Goal: Use online tool/utility: Utilize a website feature to perform a specific function

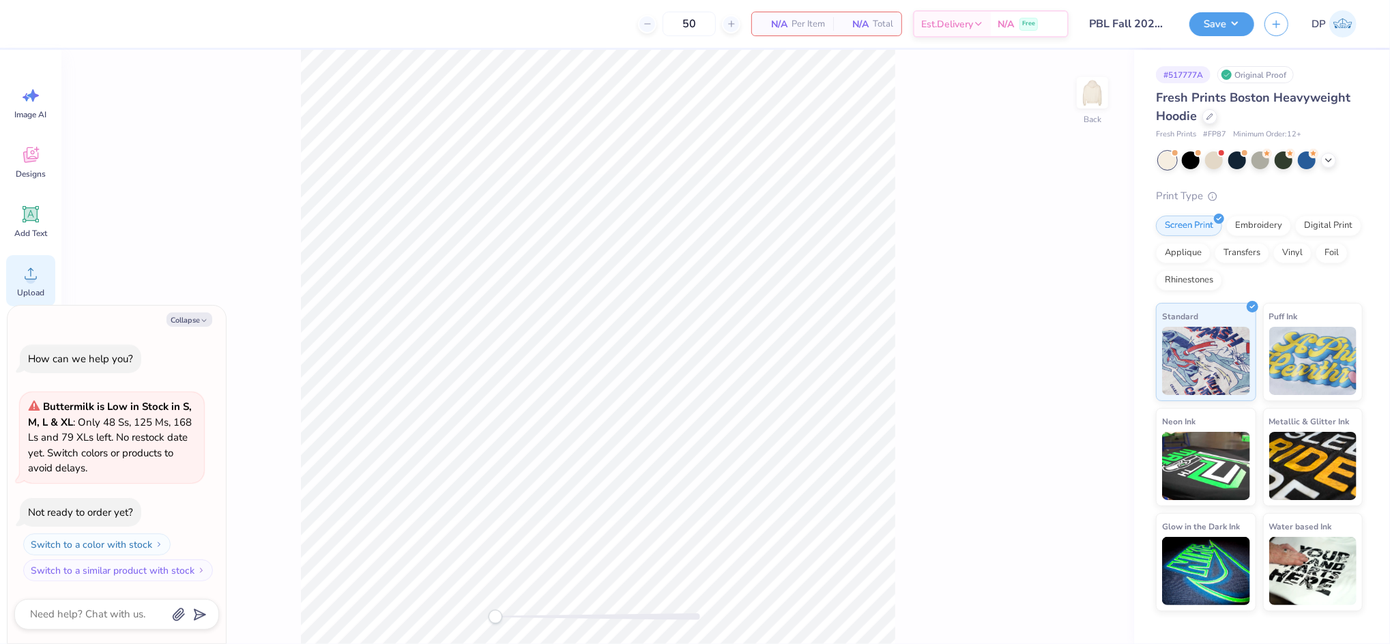
click at [33, 281] on circle at bounding box center [31, 279] width 10 height 10
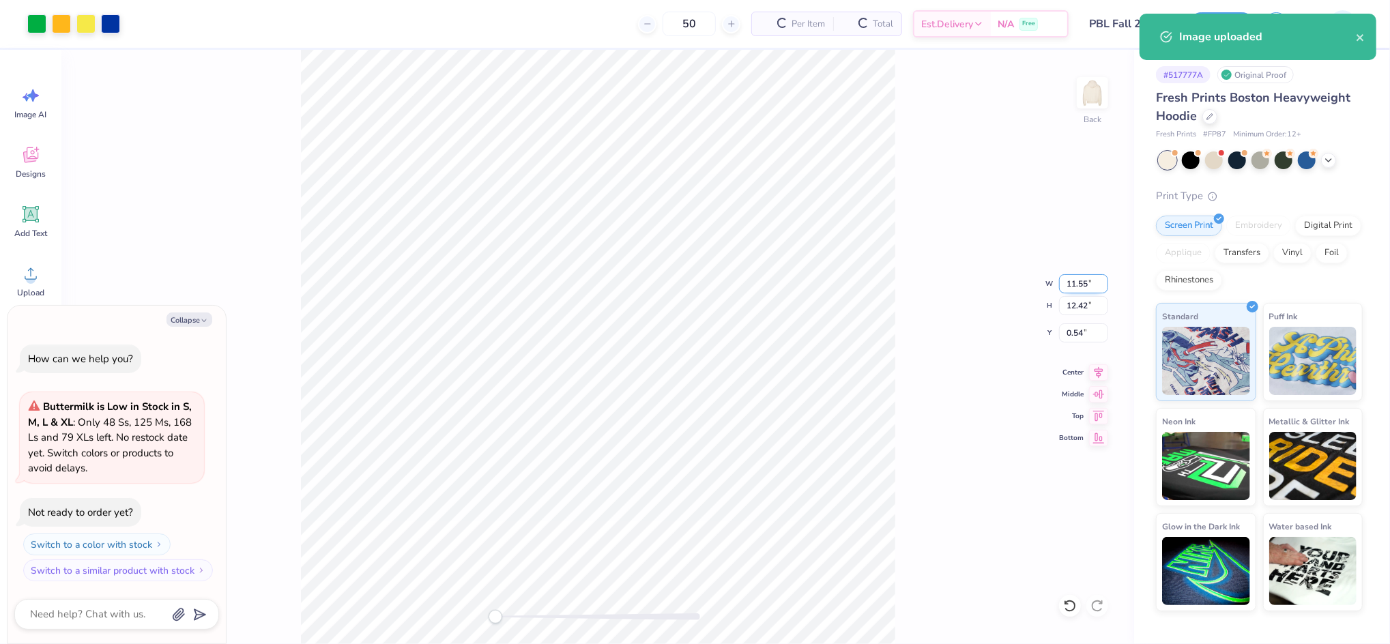
click at [1070, 286] on input "11.55" at bounding box center [1083, 283] width 49 height 19
type textarea "x"
type input "3"
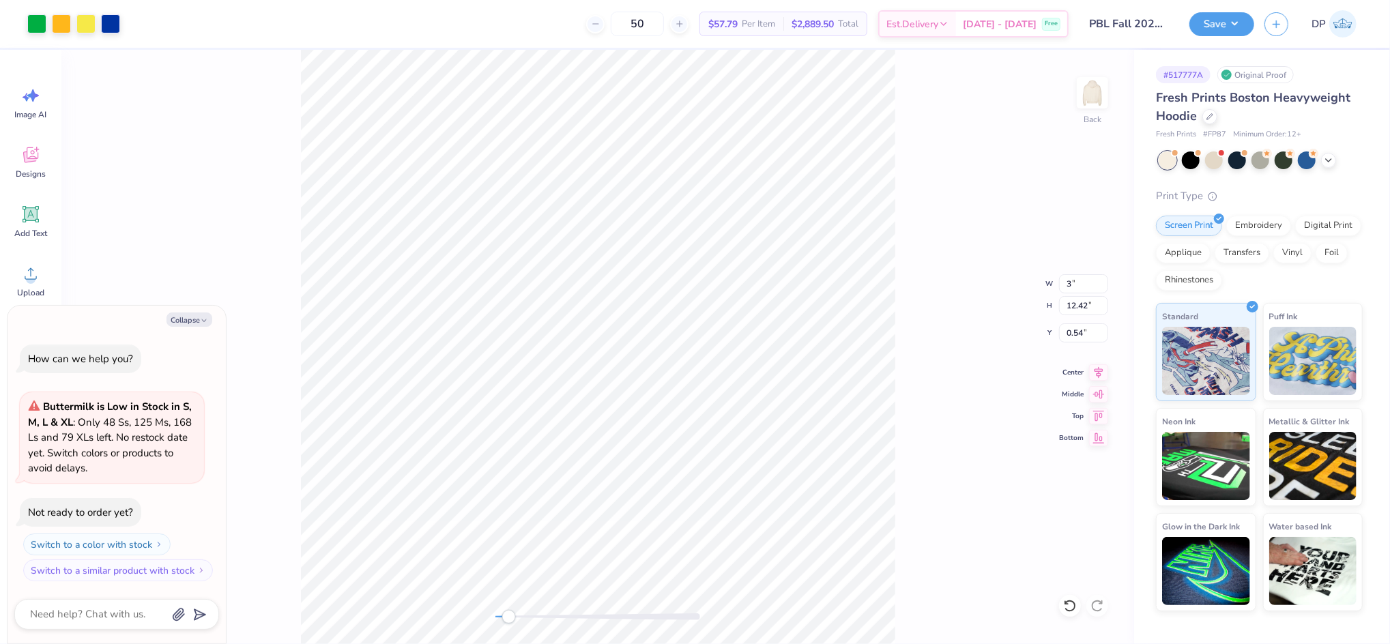
drag, startPoint x: 501, startPoint y: 615, endPoint x: 515, endPoint y: 615, distance: 14.3
click at [515, 615] on div "Accessibility label" at bounding box center [509, 617] width 14 height 14
type textarea "x"
click at [1076, 340] on input "2.08" at bounding box center [1083, 332] width 49 height 19
click at [1076, 339] on input "2.08" at bounding box center [1083, 332] width 49 height 19
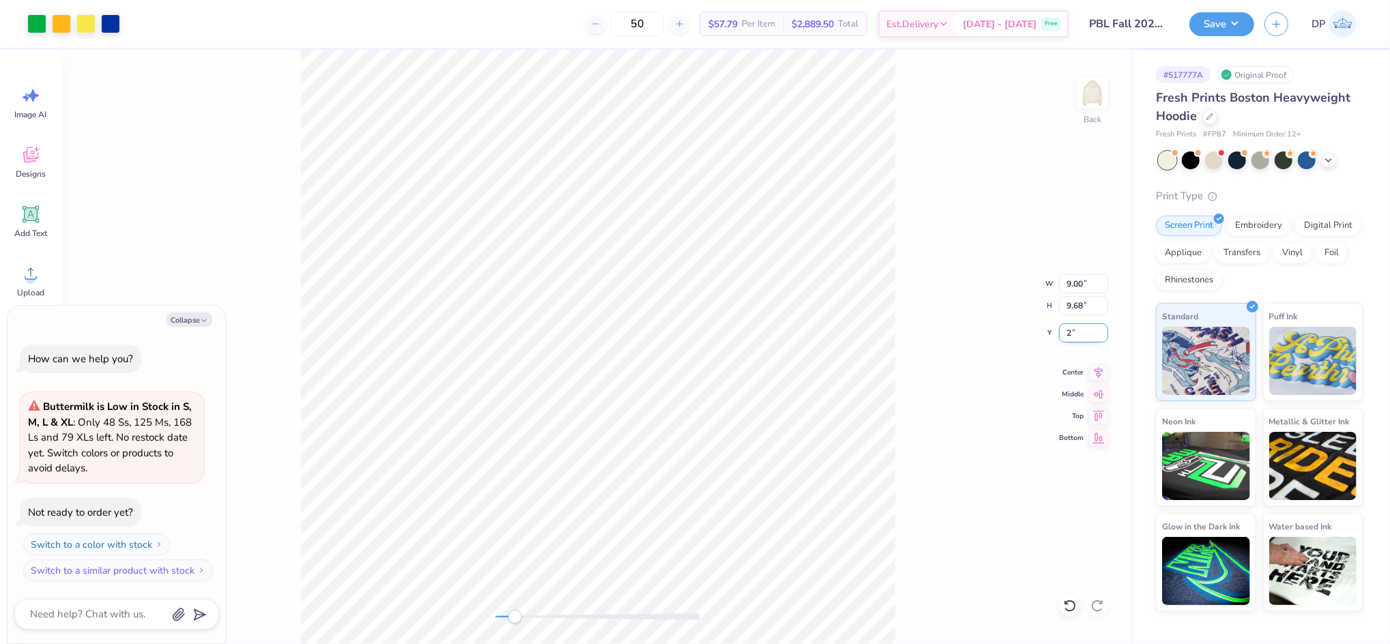
type input "2"
click at [502, 623] on div "Back" at bounding box center [597, 347] width 1072 height 594
drag, startPoint x: 516, startPoint y: 615, endPoint x: 500, endPoint y: 623, distance: 18.3
click at [500, 623] on div "Accessibility label" at bounding box center [504, 617] width 14 height 14
click at [538, 630] on div "Back" at bounding box center [597, 347] width 1072 height 594
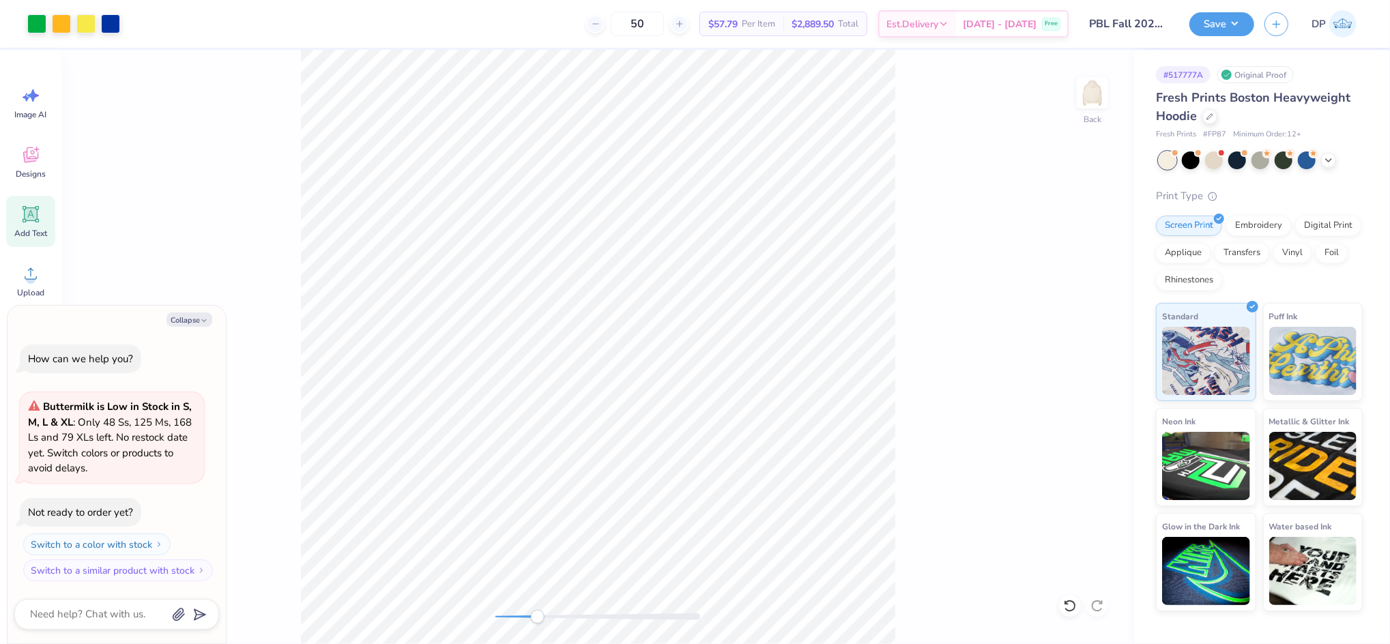
click at [31, 224] on div "Add Text" at bounding box center [30, 221] width 49 height 51
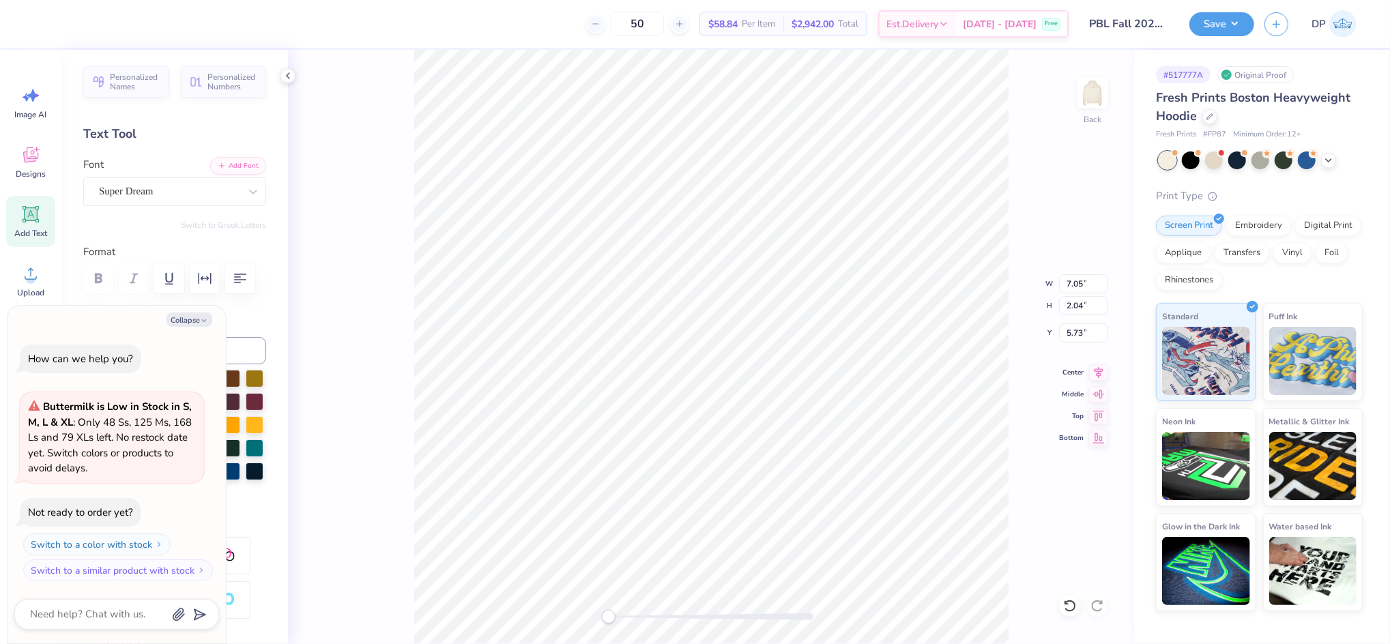
click at [217, 409] on div at bounding box center [208, 401] width 18 height 18
drag, startPoint x: 619, startPoint y: 617, endPoint x: 639, endPoint y: 621, distance: 19.4
click at [628, 620] on div "Accessibility label" at bounding box center [621, 617] width 14 height 14
type textarea "x"
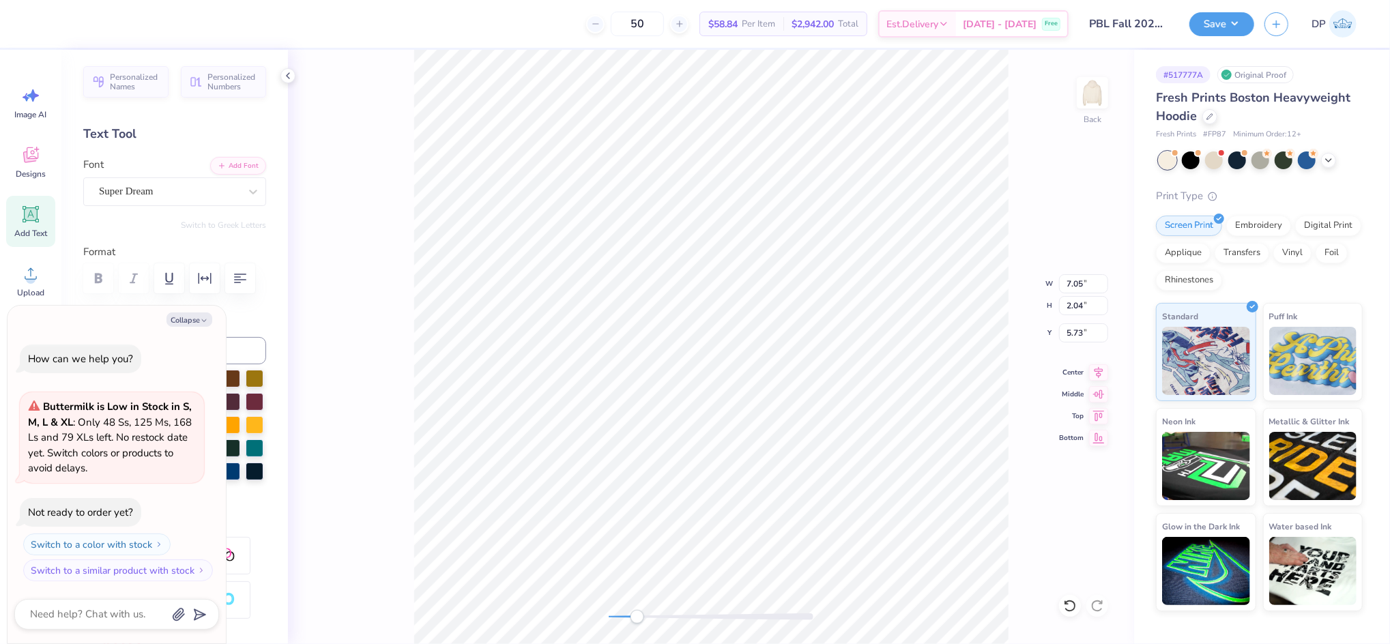
type textarea "2"
type textarea "x"
type textarea "20"
click at [220, 160] on button "Add Font" at bounding box center [238, 165] width 56 height 18
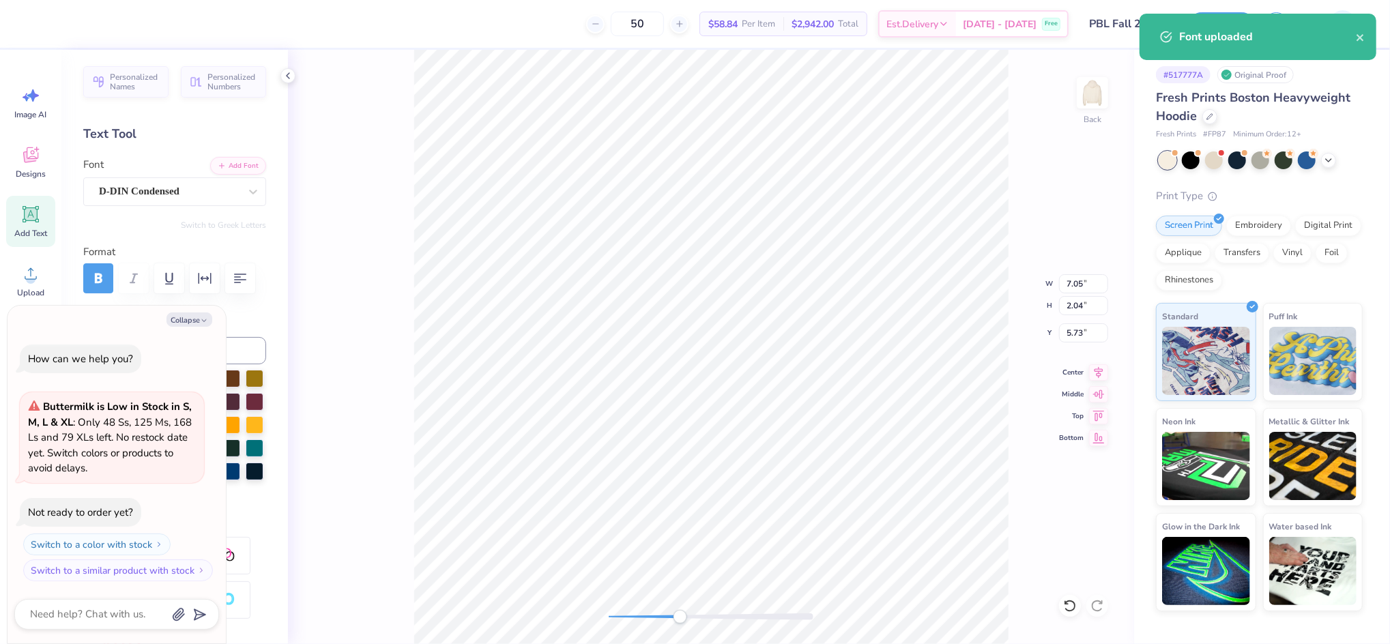
drag, startPoint x: 638, startPoint y: 617, endPoint x: 680, endPoint y: 620, distance: 42.4
click at [680, 620] on div "Accessibility label" at bounding box center [680, 617] width 14 height 14
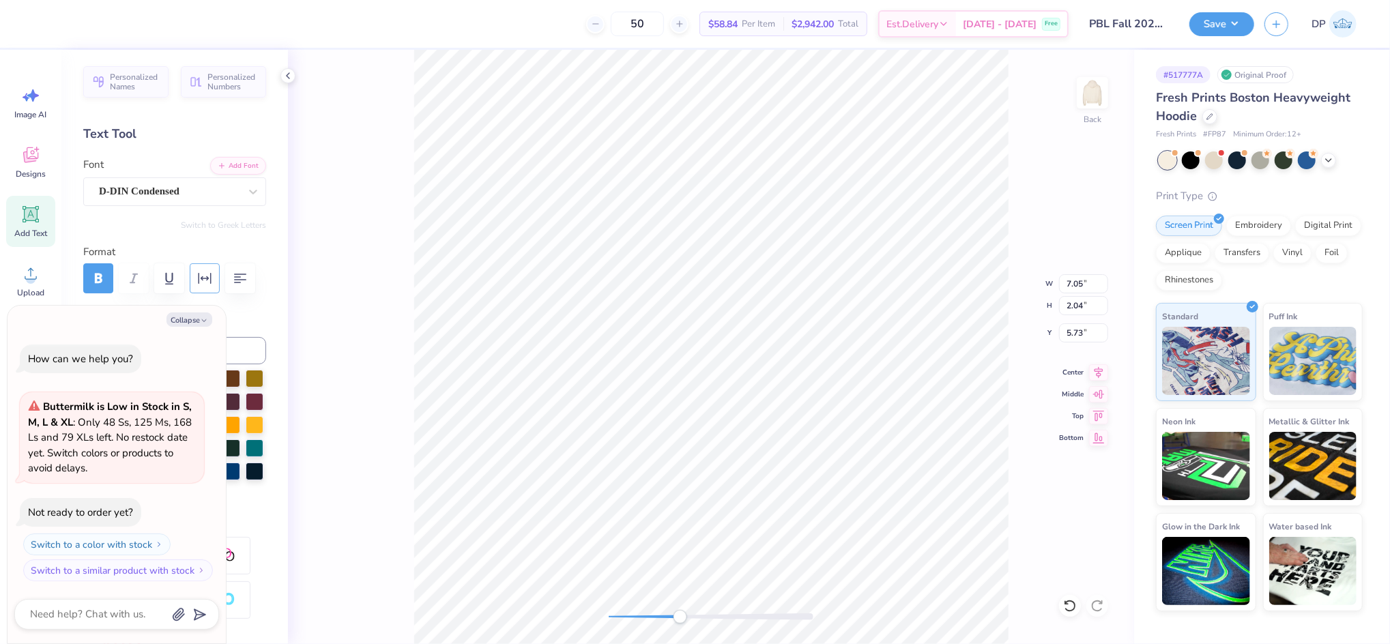
click at [216, 284] on button "button" at bounding box center [205, 278] width 30 height 30
click at [187, 319] on button "Collapse" at bounding box center [189, 319] width 46 height 14
type textarea "x"
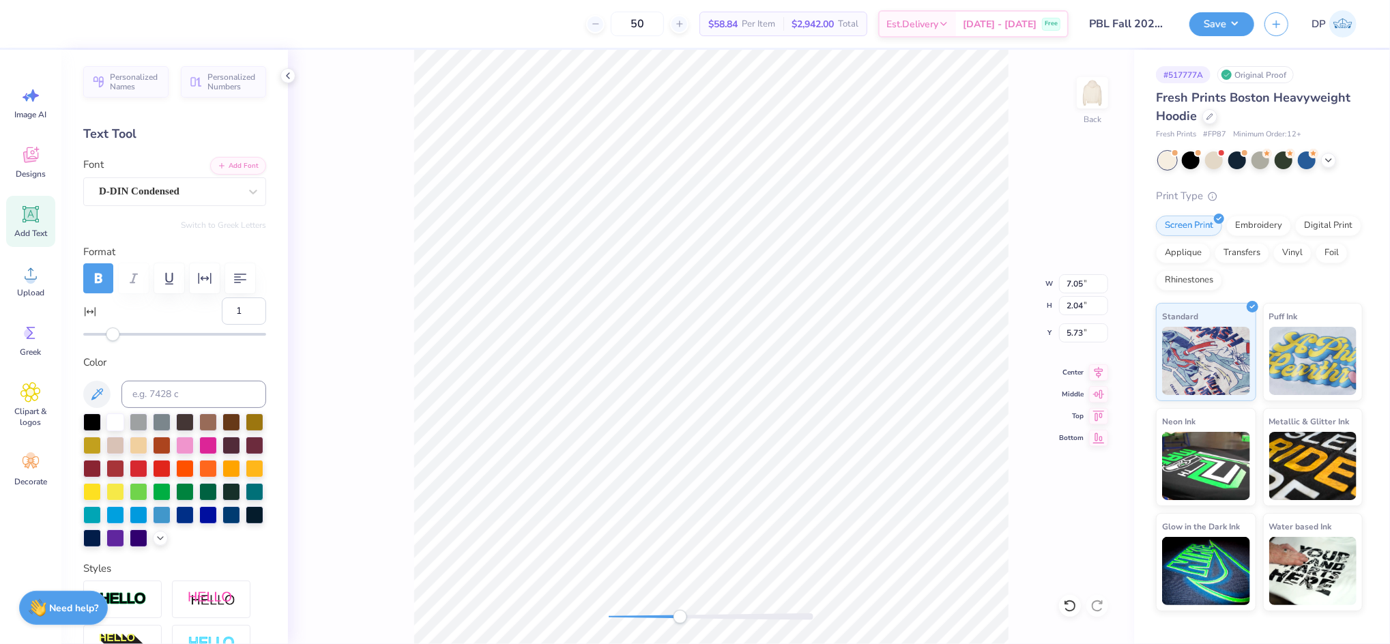
type input "2"
click at [114, 341] on div "Accessibility label" at bounding box center [114, 334] width 14 height 14
type input "4"
click at [117, 341] on div "Accessibility label" at bounding box center [115, 334] width 14 height 14
type input "9"
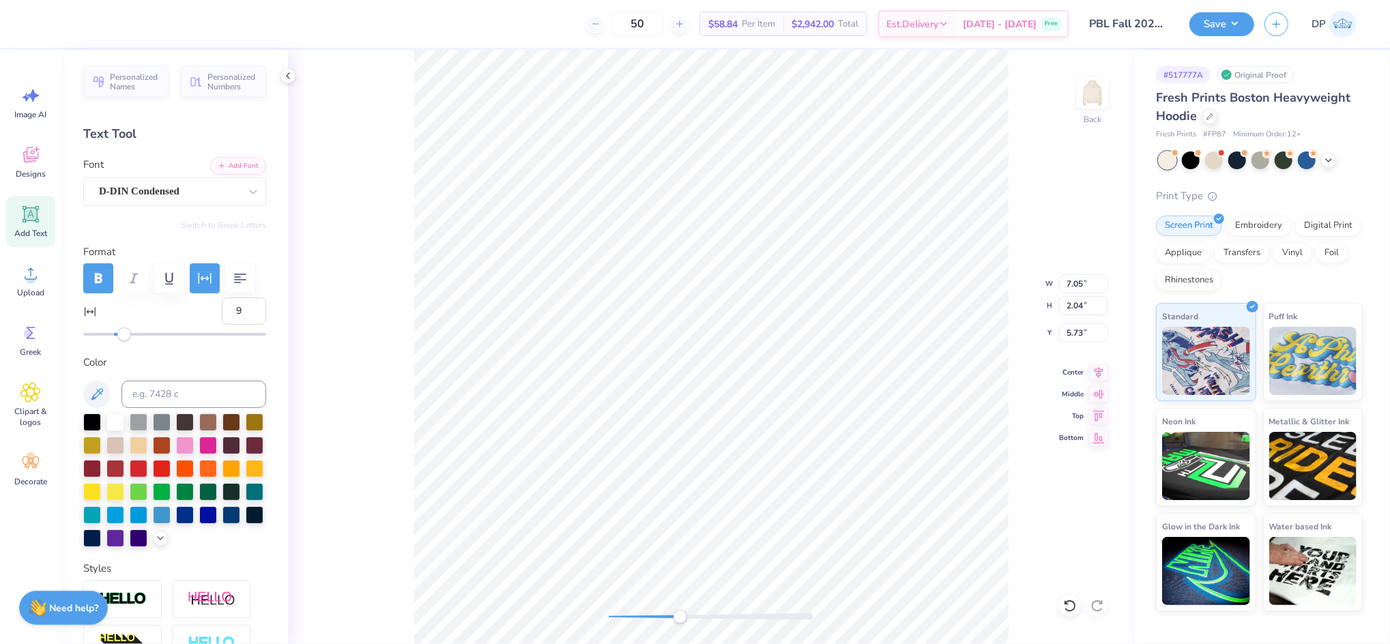
click at [124, 341] on div "Accessibility label" at bounding box center [124, 334] width 14 height 14
type input "0.75"
type input "0.64"
type input "5.78"
drag, startPoint x: 679, startPoint y: 620, endPoint x: 667, endPoint y: 619, distance: 13.0
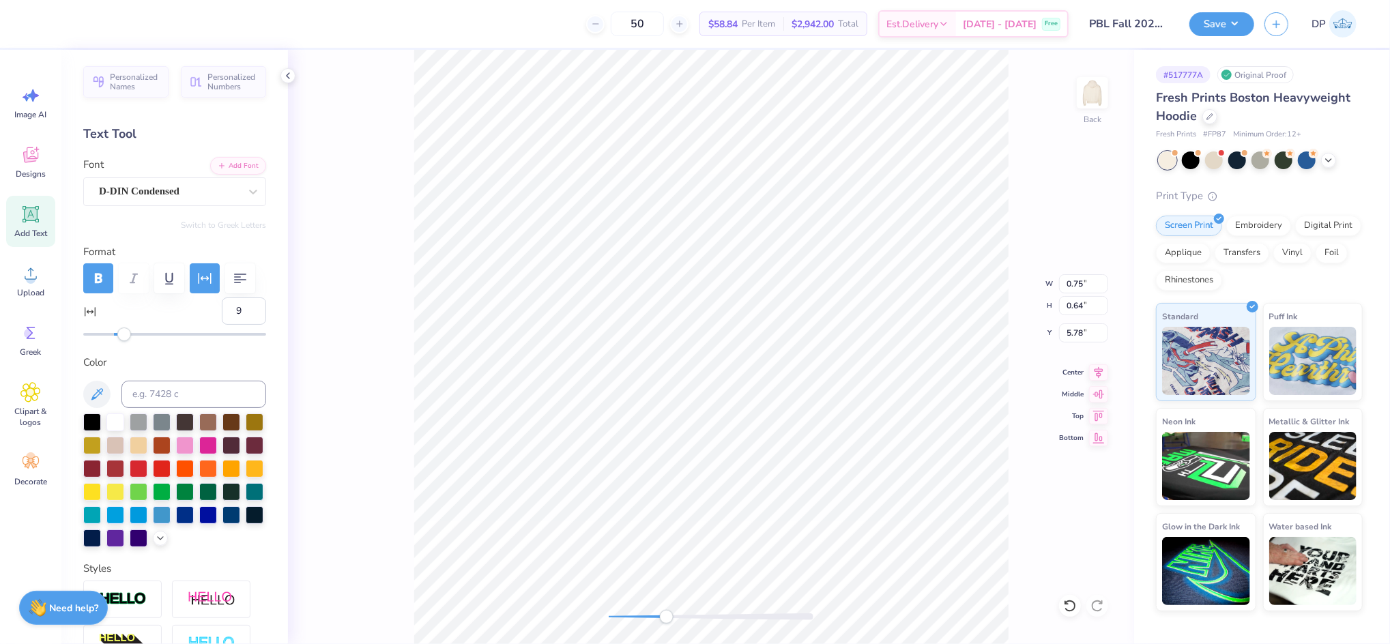
click at [667, 619] on div "Accessibility label" at bounding box center [667, 617] width 14 height 14
type textarea "25"
type input "9.00"
type input "9.68"
type input "2.00"
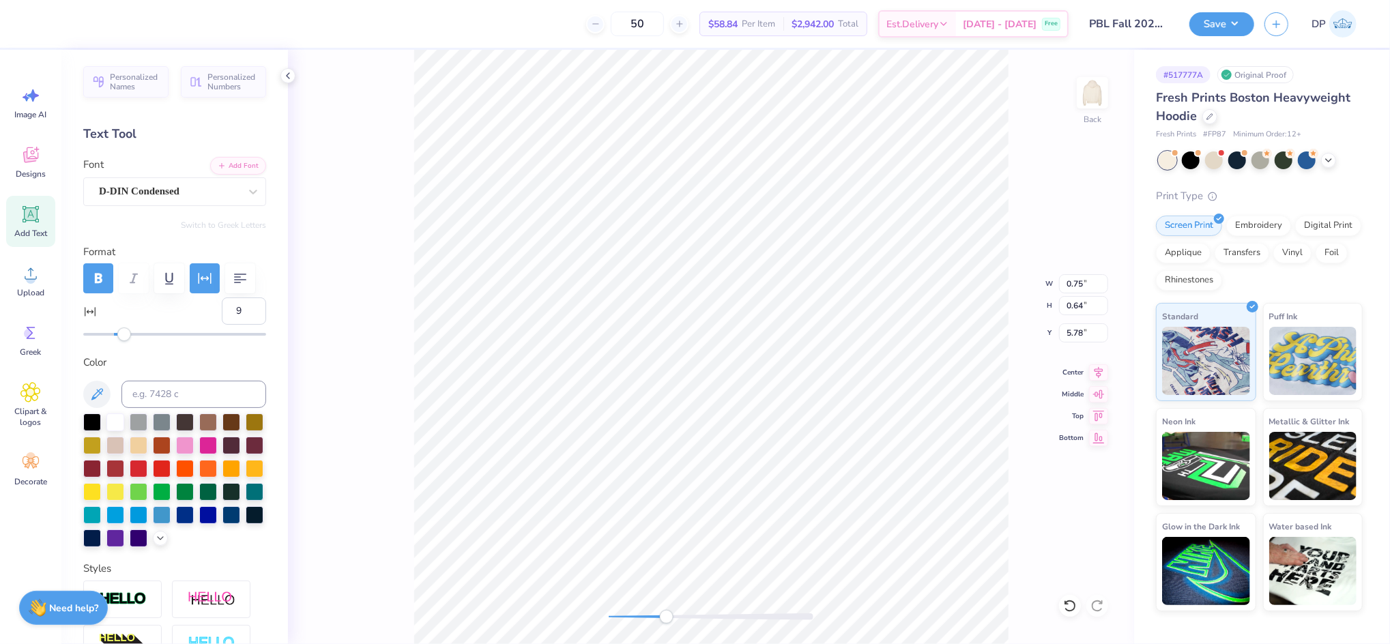
paste textarea "[GEOGRAPHIC_DATA]"
type textarea "[GEOGRAPHIC_DATA]"
type input "9.00"
type input "9.68"
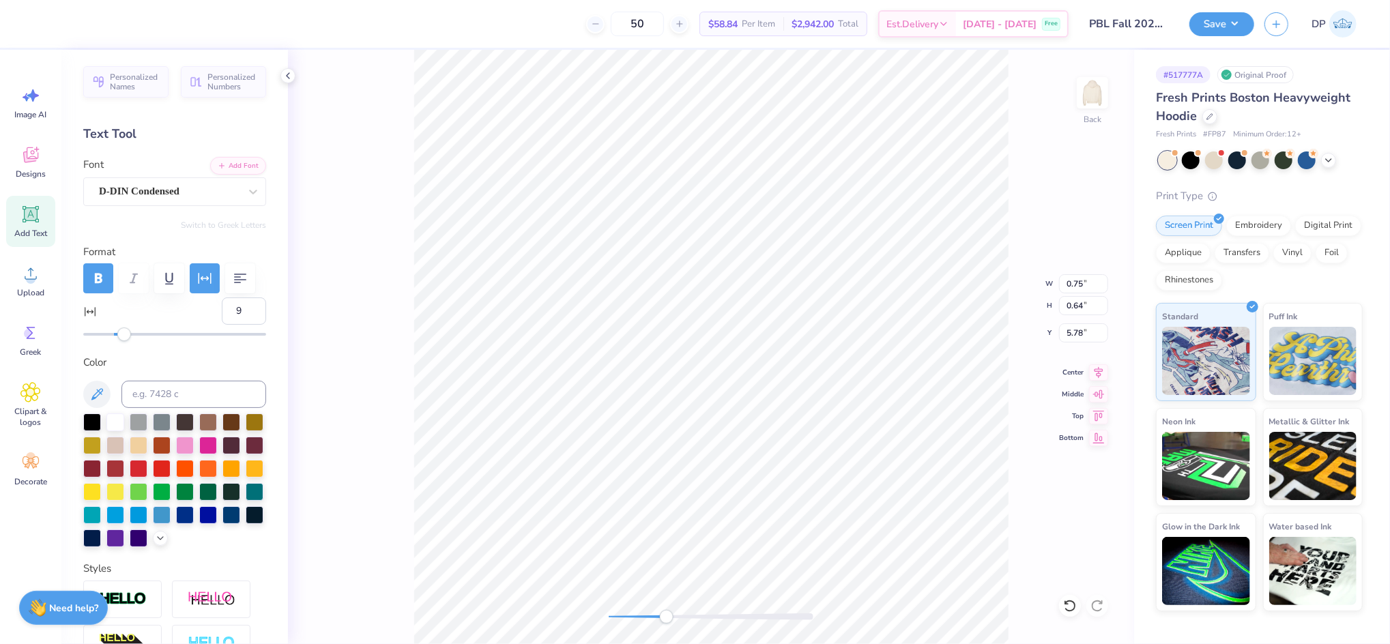
type input "2.00"
type input "4.39"
type input "0.64"
type input "10.86"
drag, startPoint x: 229, startPoint y: 345, endPoint x: 210, endPoint y: 345, distance: 19.1
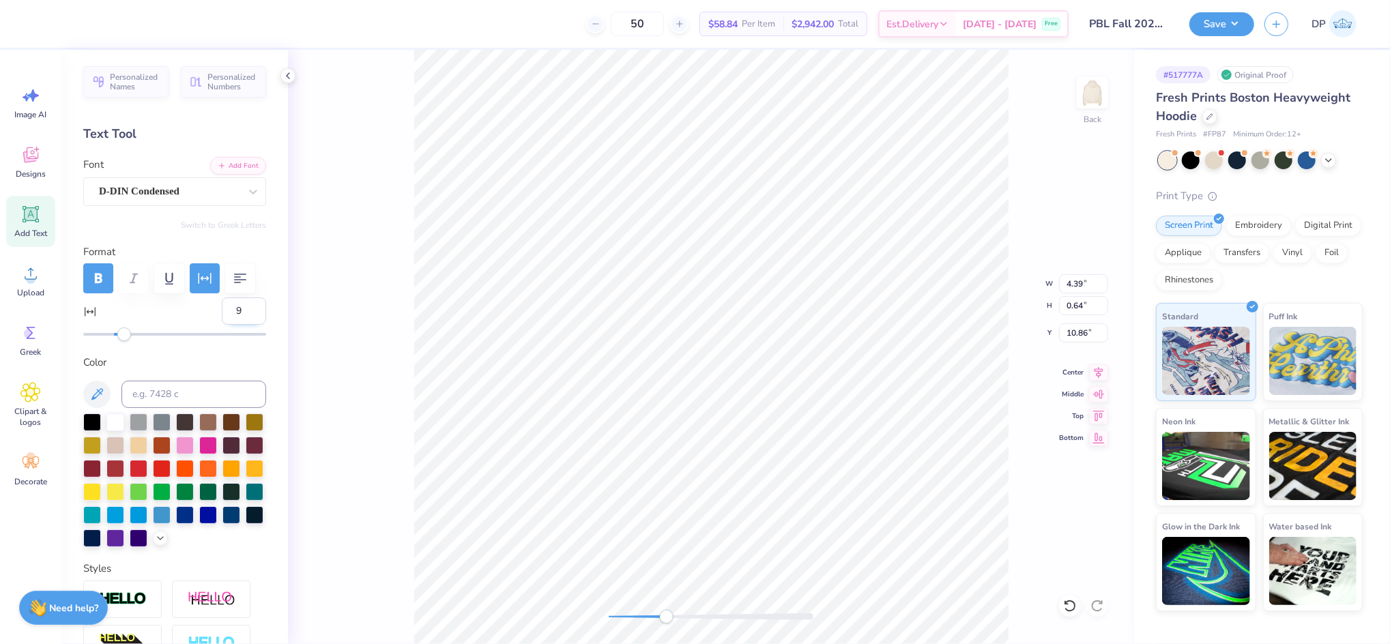
click at [222, 325] on input "9" at bounding box center [244, 310] width 44 height 27
type input "0"
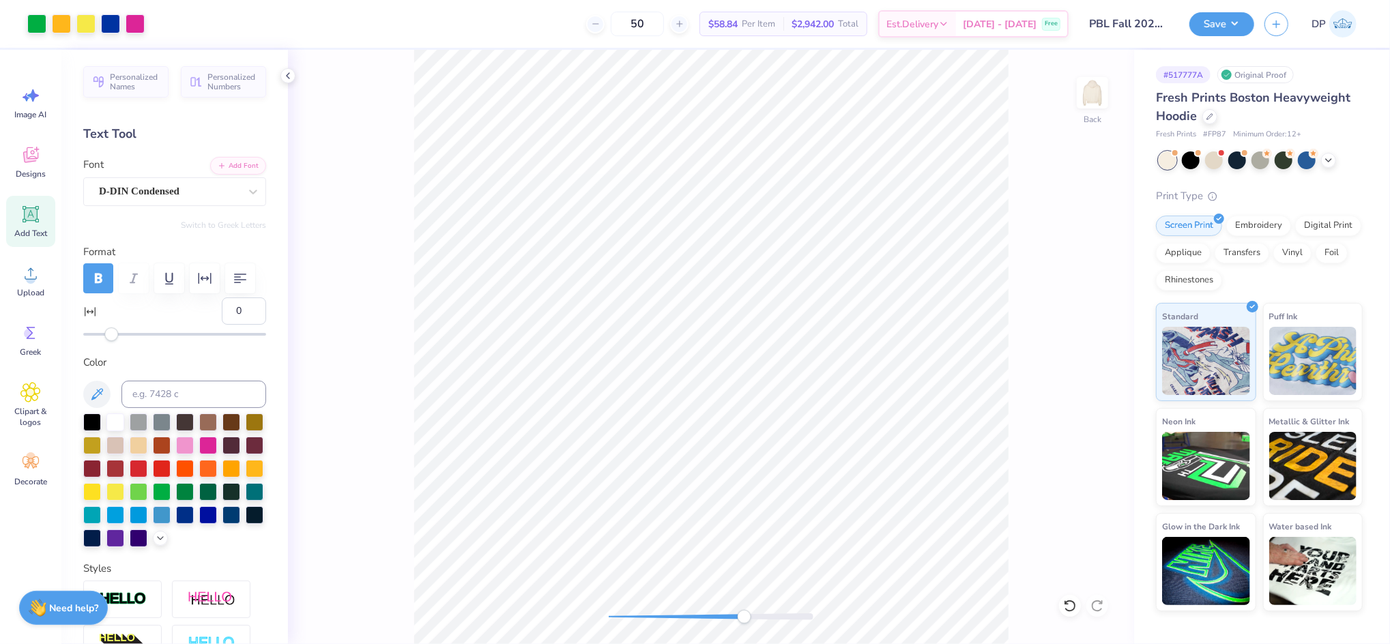
click at [744, 628] on div "Back" at bounding box center [711, 347] width 846 height 594
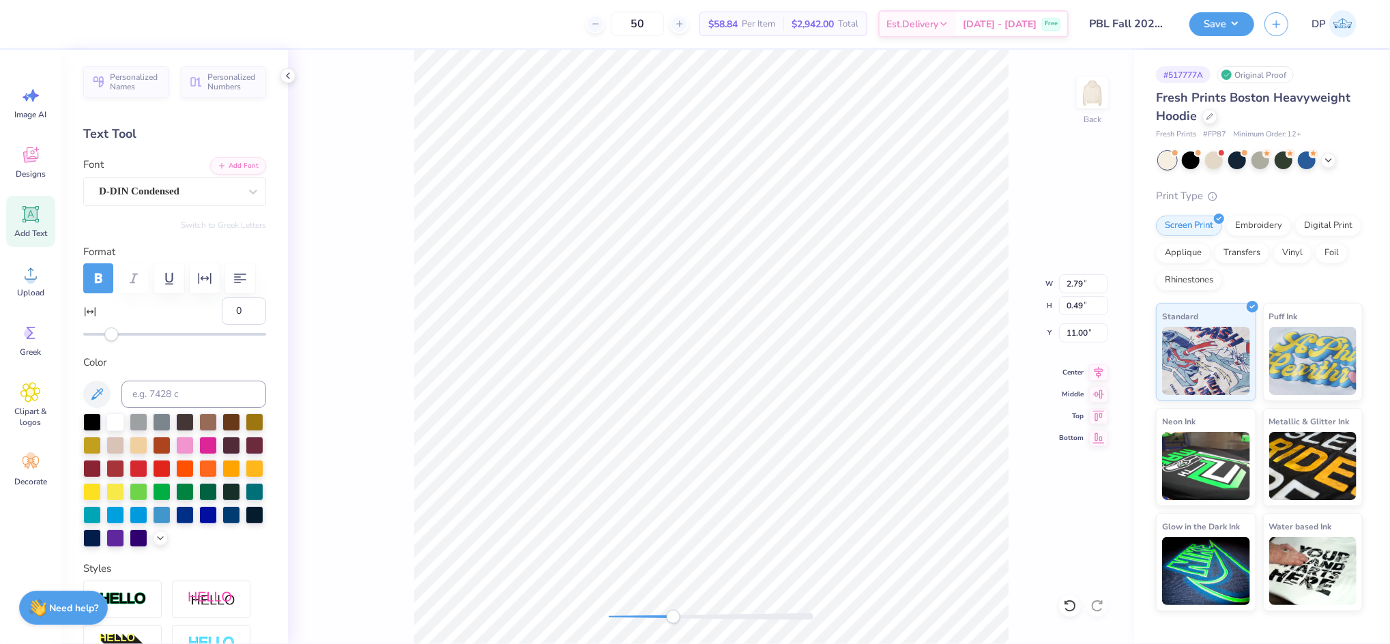
drag, startPoint x: 684, startPoint y: 616, endPoint x: 673, endPoint y: 615, distance: 10.9
click at [673, 615] on div at bounding box center [711, 616] width 205 height 7
click at [645, 624] on div "Back W 2.79 2.79 " H 0.49 0.49 " Y 11.00 11.00 " Center Middle Top Bottom" at bounding box center [711, 347] width 846 height 594
type input "9.00"
type input "9.68"
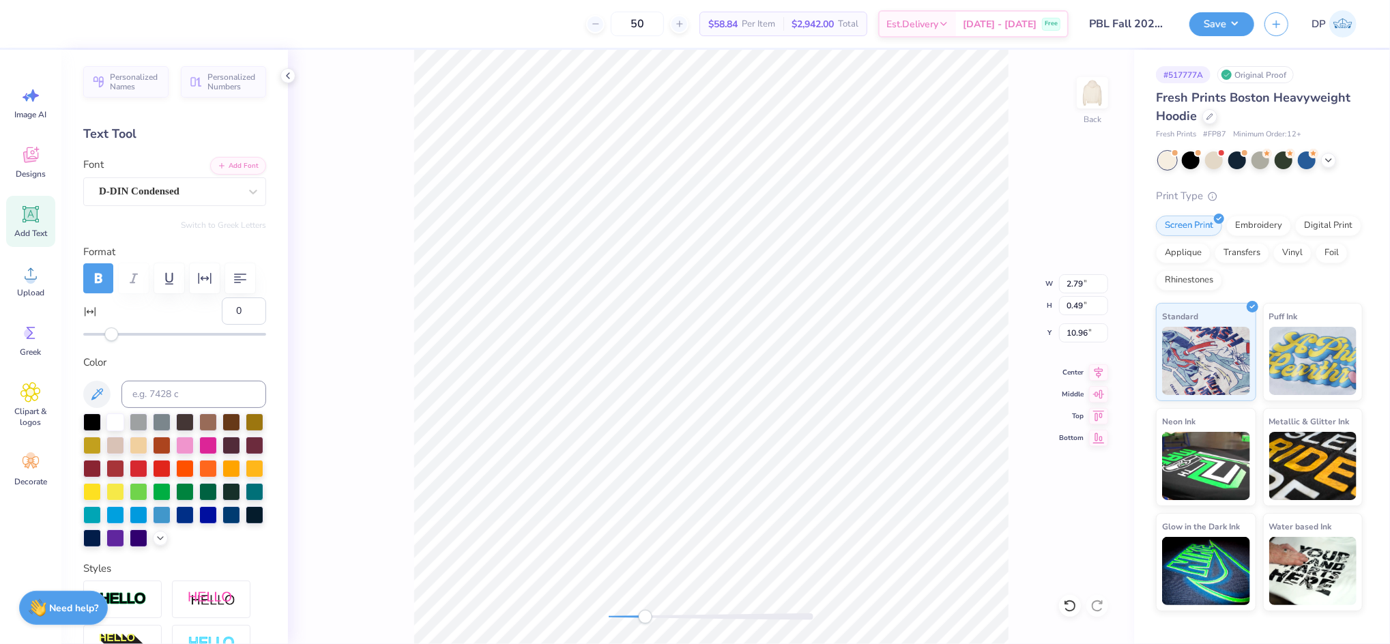
type input "2.00"
type input "9"
type input "8.95"
click at [1072, 601] on icon at bounding box center [1070, 606] width 12 height 12
click at [868, 508] on li "Ungroup" at bounding box center [867, 520] width 107 height 27
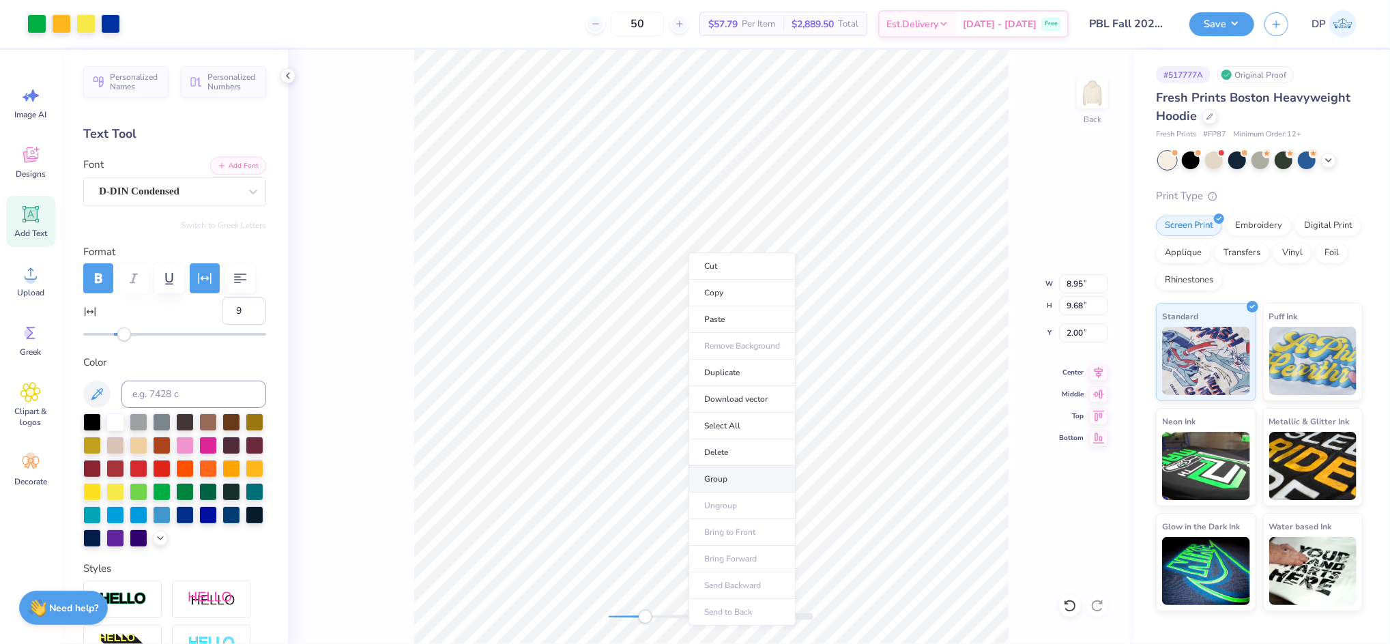
click at [746, 479] on li "Group" at bounding box center [741, 479] width 107 height 27
type input "5.67"
type input "5.78"
click at [38, 23] on div at bounding box center [36, 22] width 19 height 19
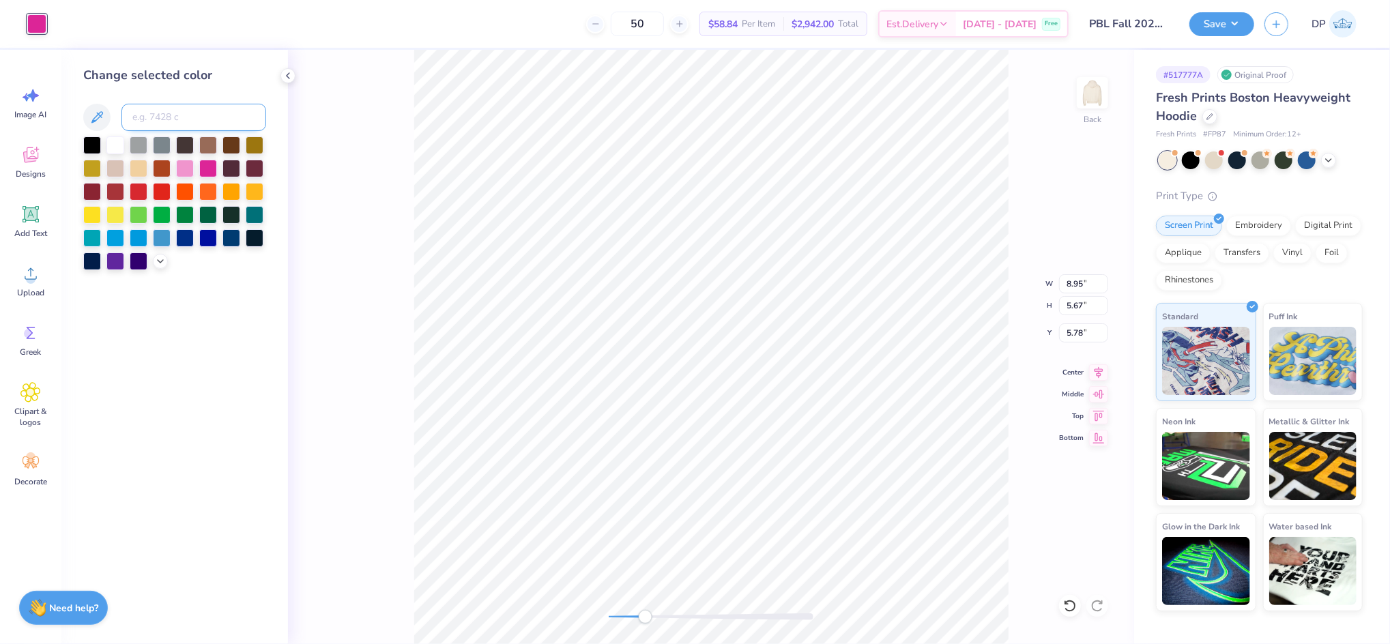
click at [177, 111] on input at bounding box center [193, 117] width 145 height 27
type input "286"
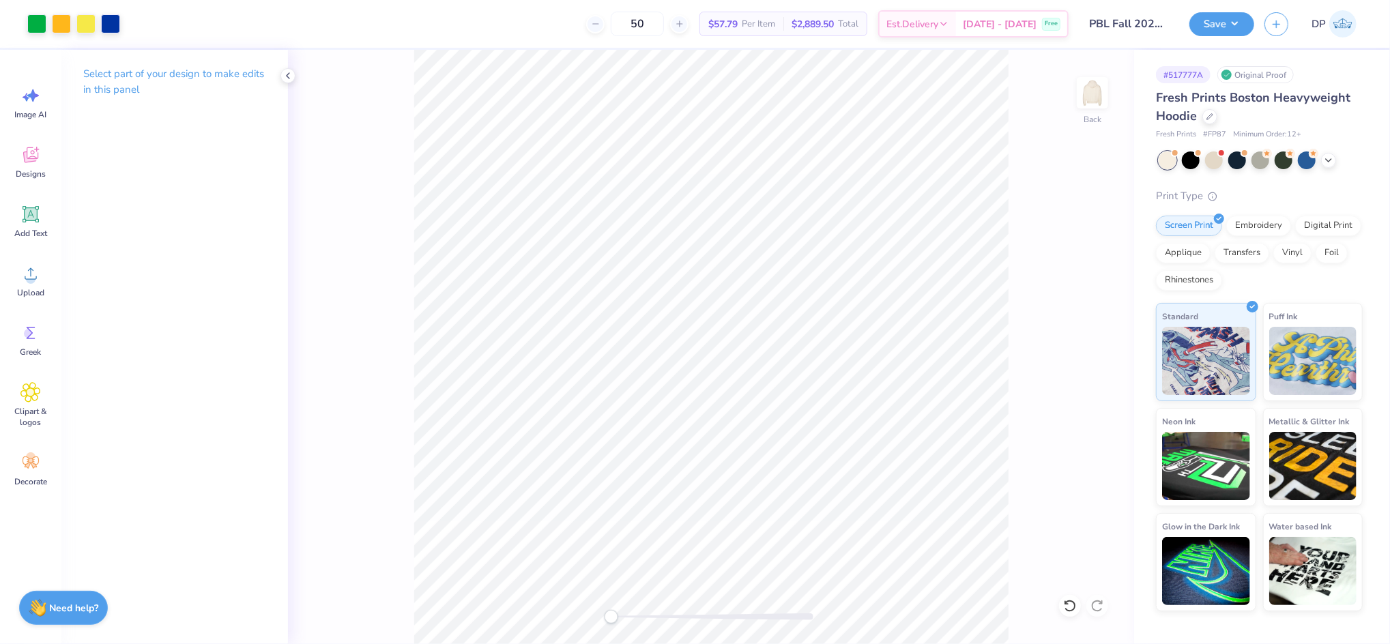
click at [611, 624] on div "Back" at bounding box center [711, 347] width 846 height 594
click at [1214, 16] on button "Save" at bounding box center [1221, 22] width 65 height 24
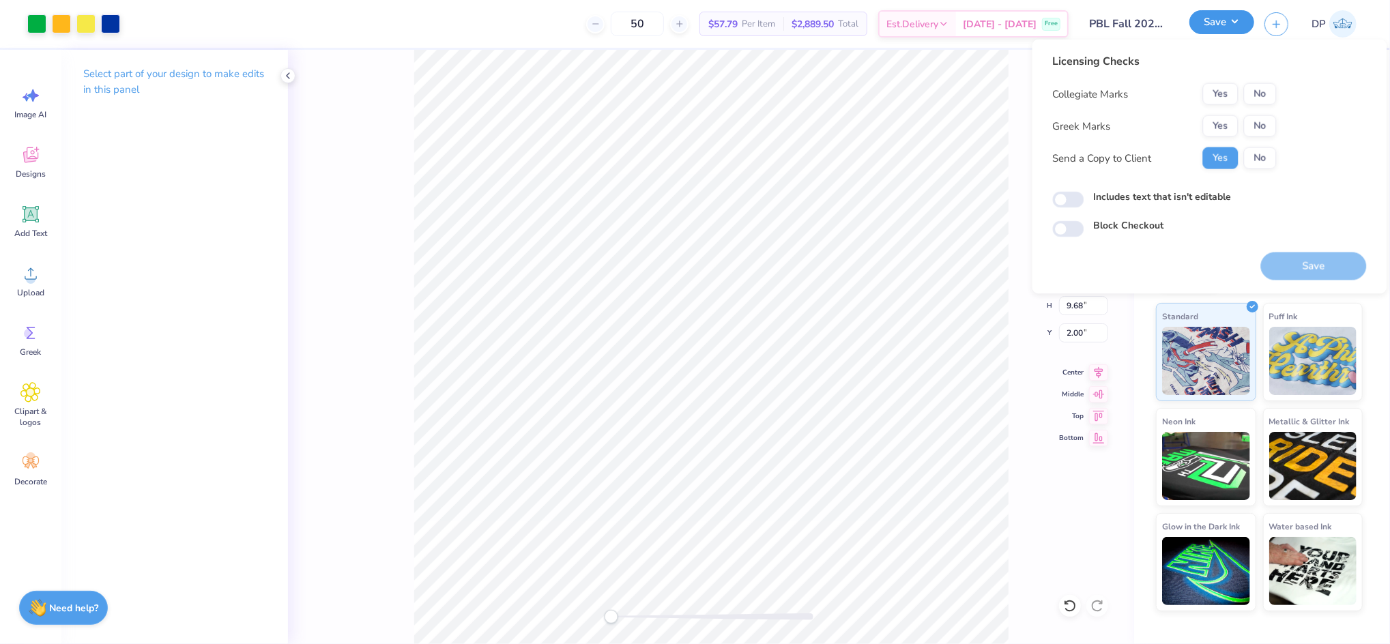
click at [1229, 25] on button "Save" at bounding box center [1221, 22] width 65 height 24
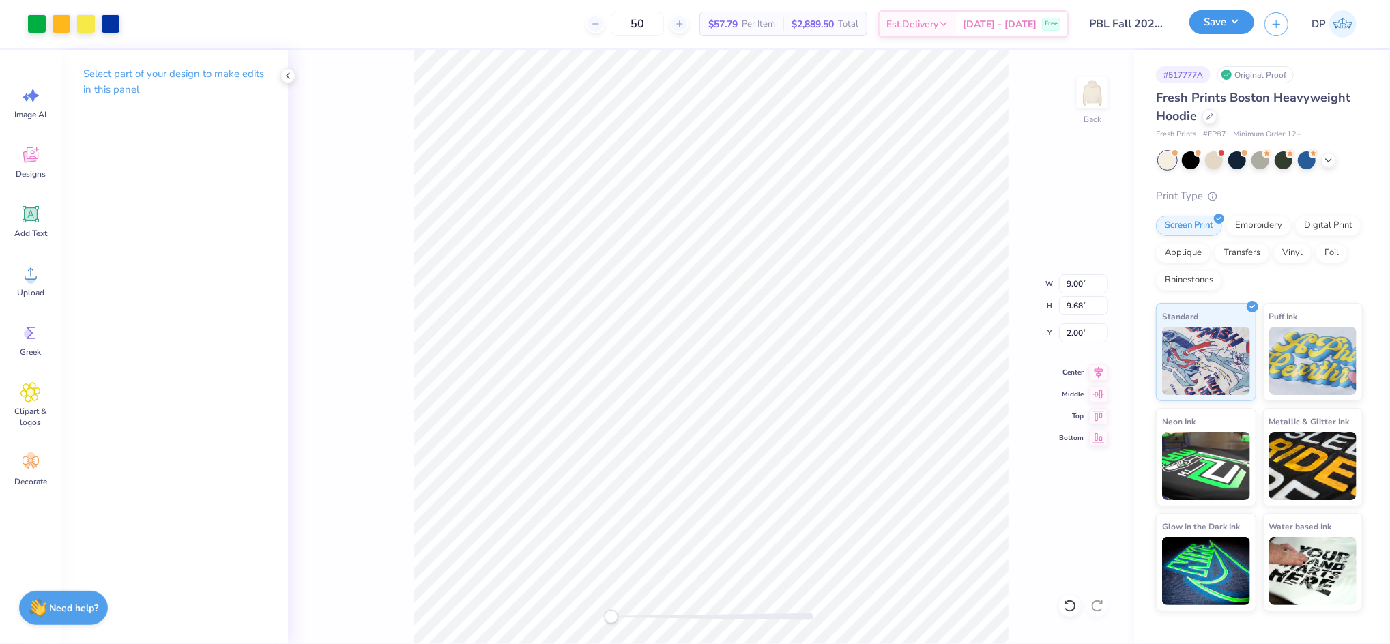
click at [1229, 25] on button "Save" at bounding box center [1221, 22] width 65 height 24
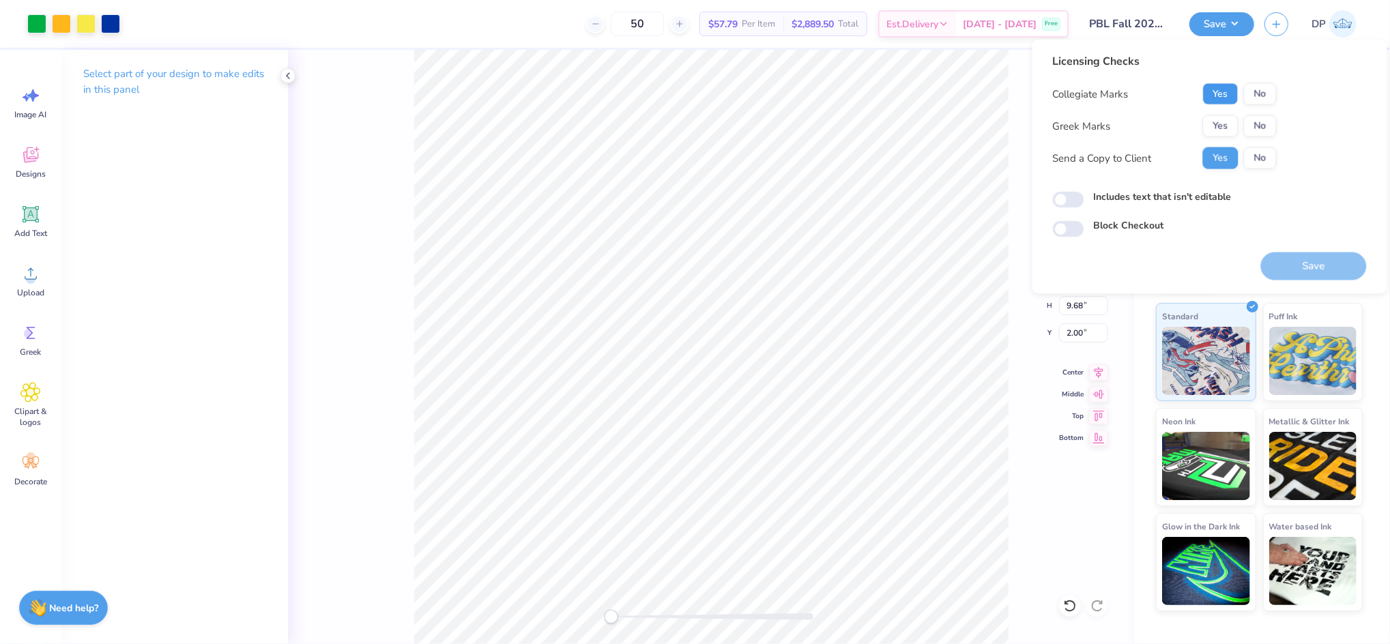
click at [1218, 89] on button "Yes" at bounding box center [1220, 94] width 35 height 22
click at [1261, 120] on button "No" at bounding box center [1260, 126] width 33 height 22
click at [1186, 194] on label "Includes text that isn't editable" at bounding box center [1163, 197] width 138 height 14
click at [1084, 194] on input "Includes text that isn't editable" at bounding box center [1068, 200] width 31 height 16
checkbox input "true"
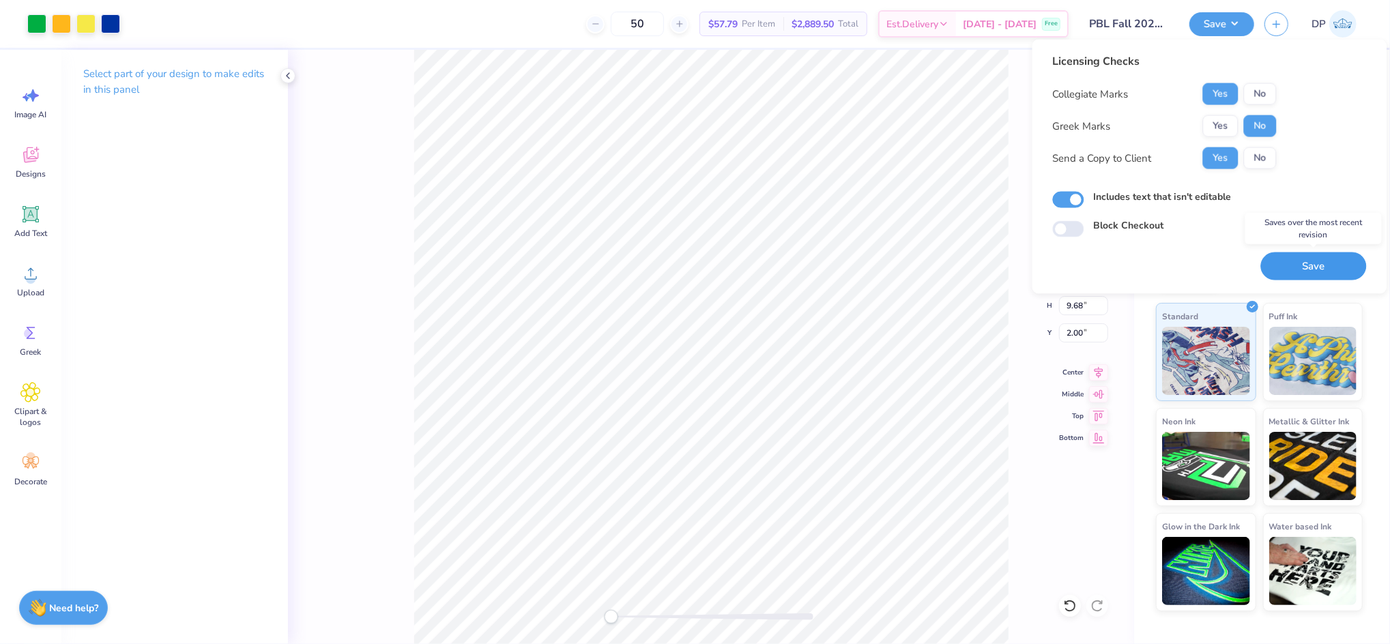
click at [1304, 268] on button "Save" at bounding box center [1314, 266] width 106 height 28
